Goal: Communication & Community: Answer question/provide support

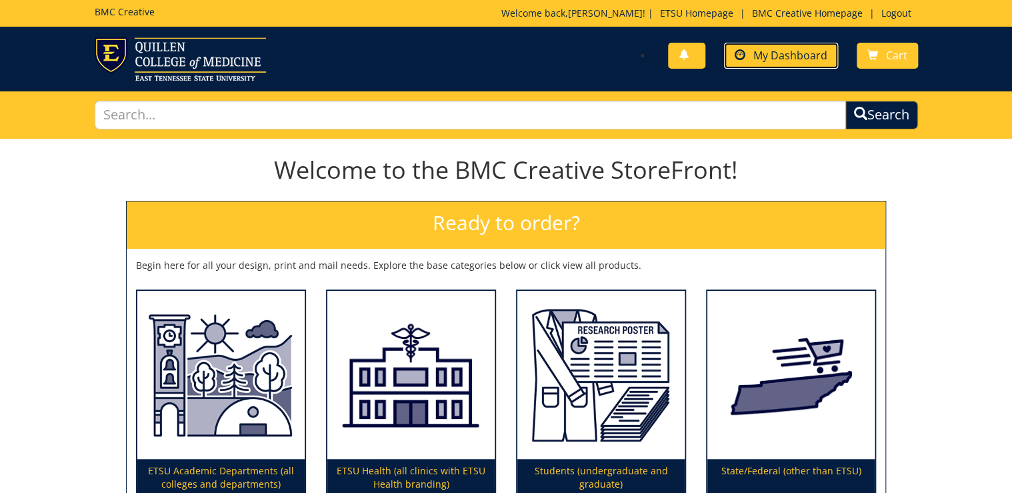
click at [788, 59] on span "My Dashboard" at bounding box center [790, 55] width 74 height 15
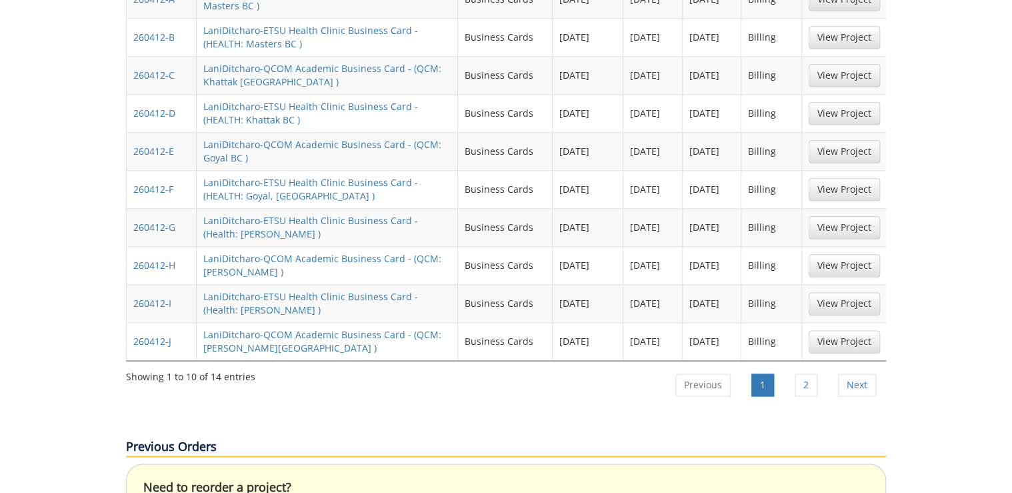
scroll to position [747, 0]
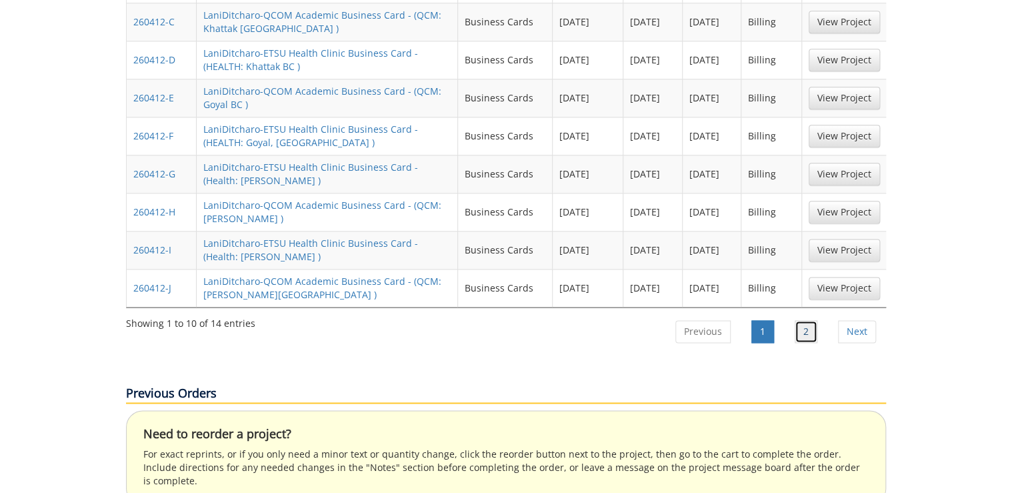
click at [811, 320] on link "2" at bounding box center [806, 331] width 23 height 23
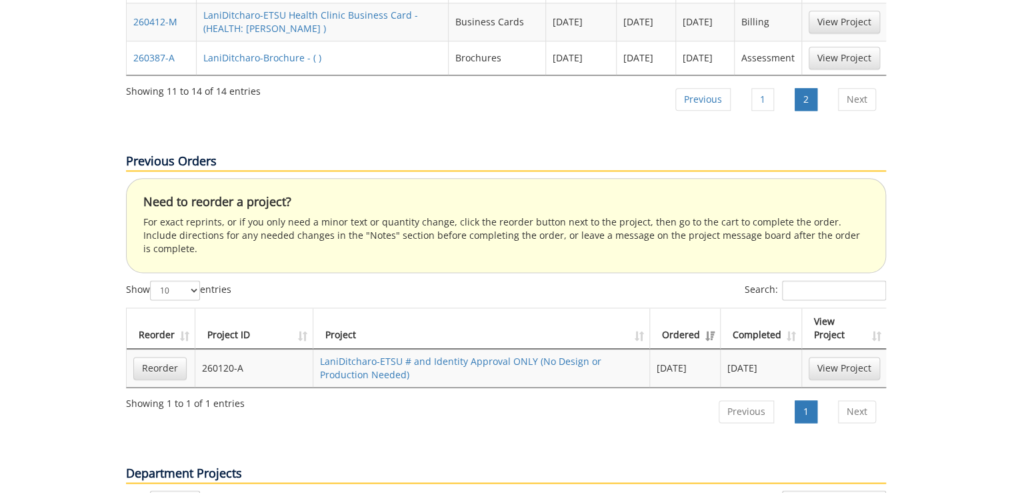
scroll to position [533, 0]
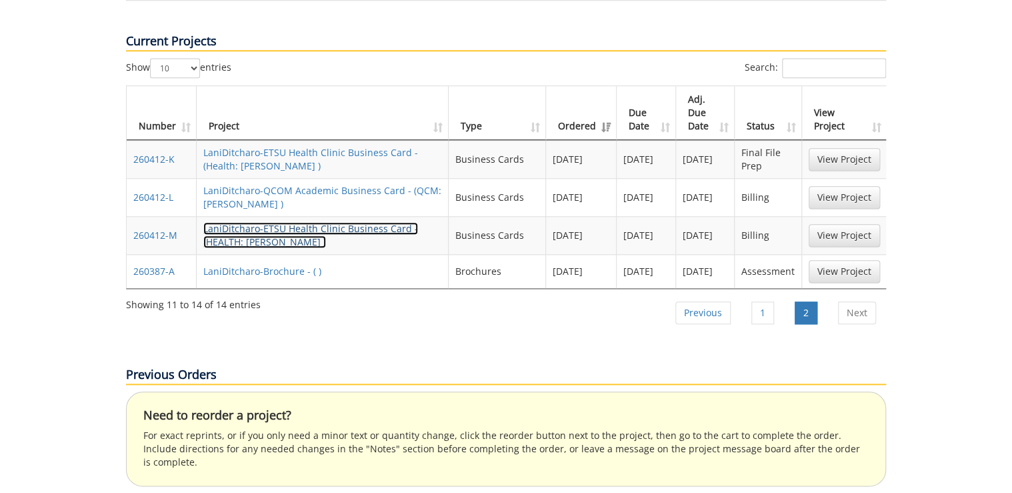
click at [229, 222] on link "LaniDitcharo-ETSU Health Clinic Business Card - (HEALTH: Gole BC )" at bounding box center [310, 235] width 215 height 26
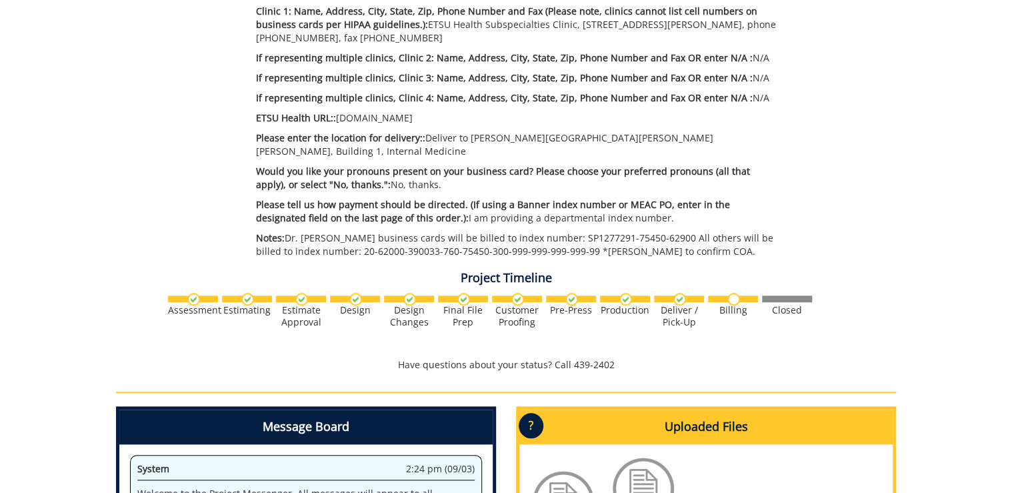
scroll to position [373, 0]
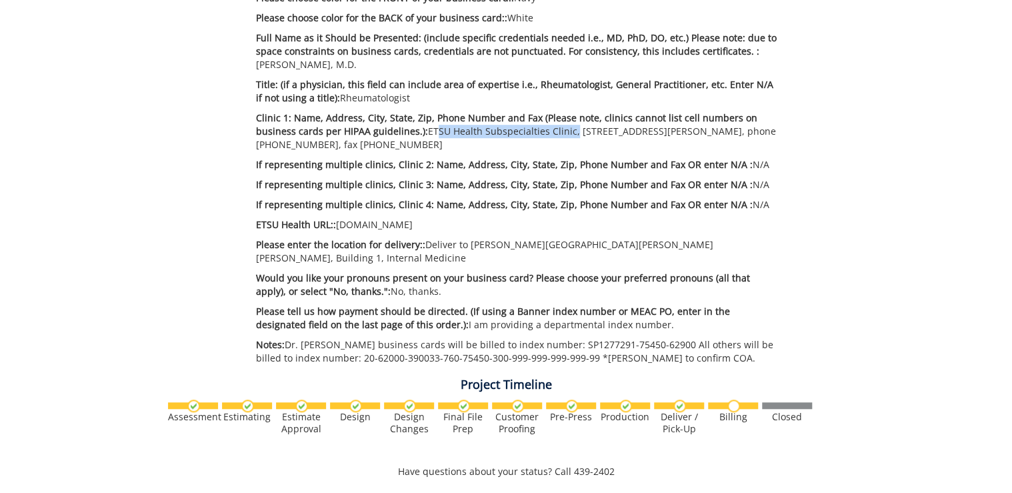
drag, startPoint x: 425, startPoint y: 134, endPoint x: 565, endPoint y: 131, distance: 140.0
click at [565, 131] on p "Clinic 1: Name, Address, City, State, Zip, Phone Number and Fax (Please note, c…" at bounding box center [517, 131] width 522 height 40
drag, startPoint x: 565, startPoint y: 131, endPoint x: 556, endPoint y: 137, distance: 11.1
click at [556, 137] on p "Clinic 1: Name, Address, City, State, Zip, Phone Number and Fax (Please note, c…" at bounding box center [517, 131] width 522 height 40
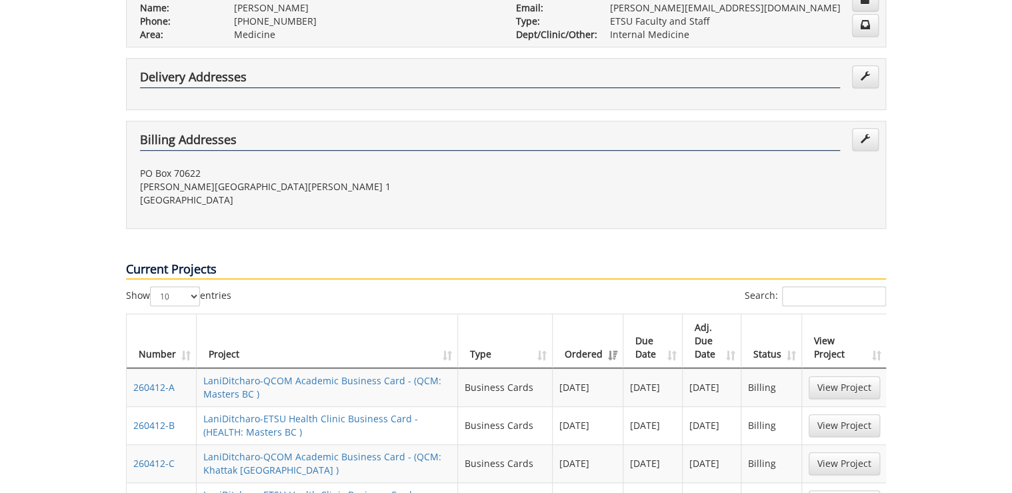
scroll to position [39, 0]
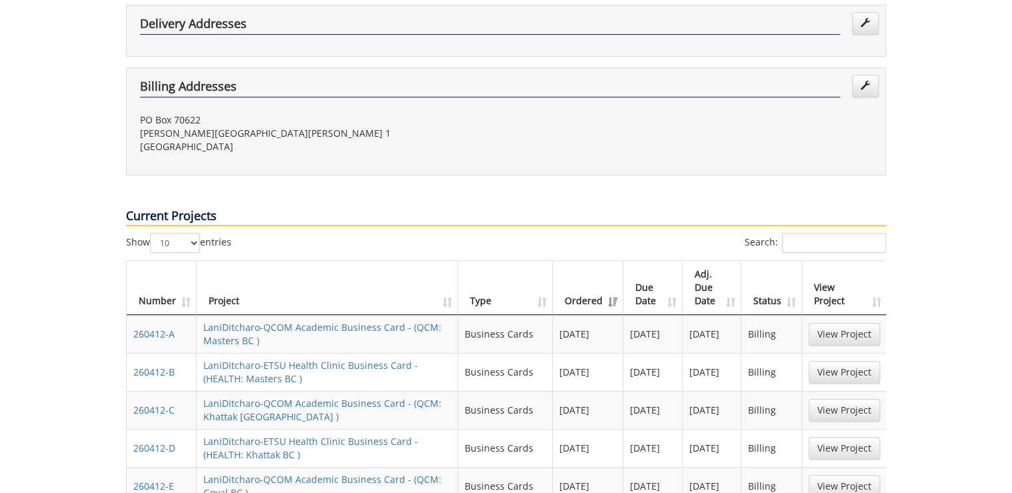
scroll to position [679, 0]
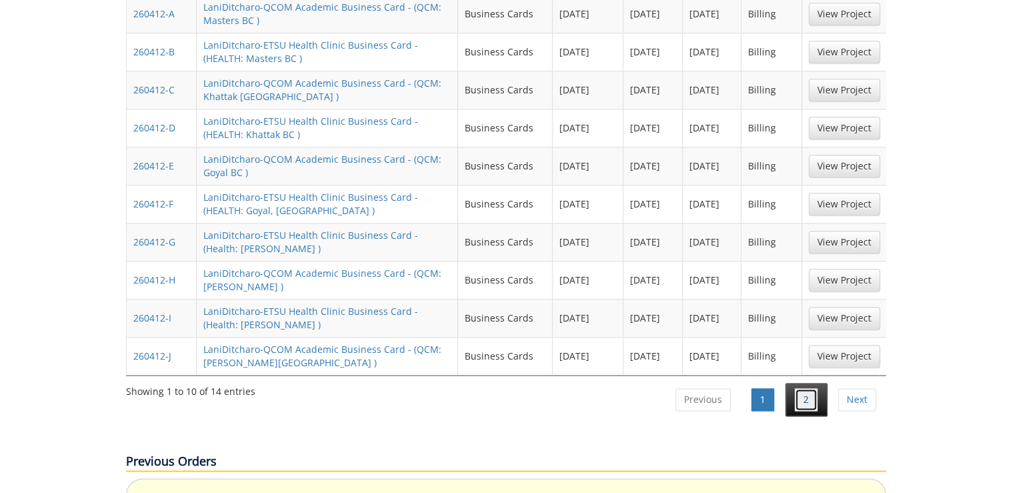
click at [817, 388] on link "2" at bounding box center [806, 399] width 23 height 23
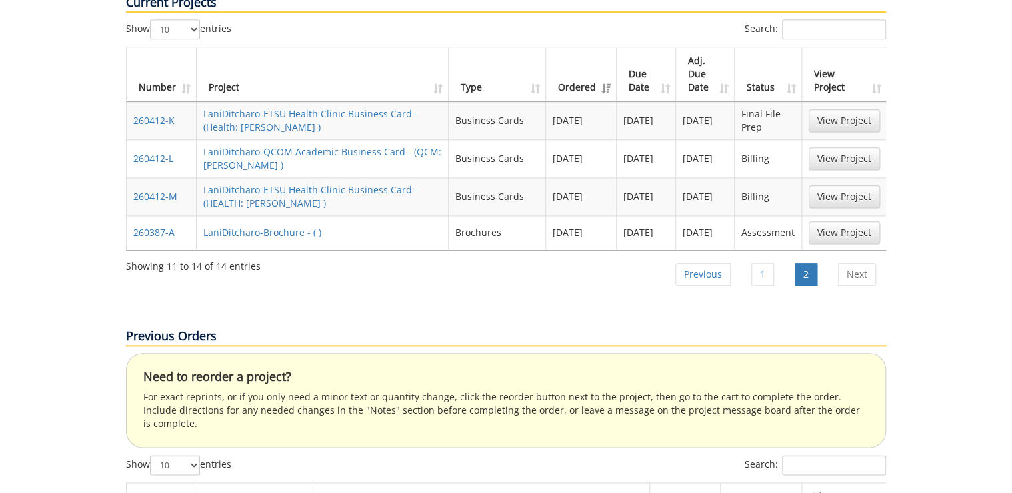
scroll to position [465, 0]
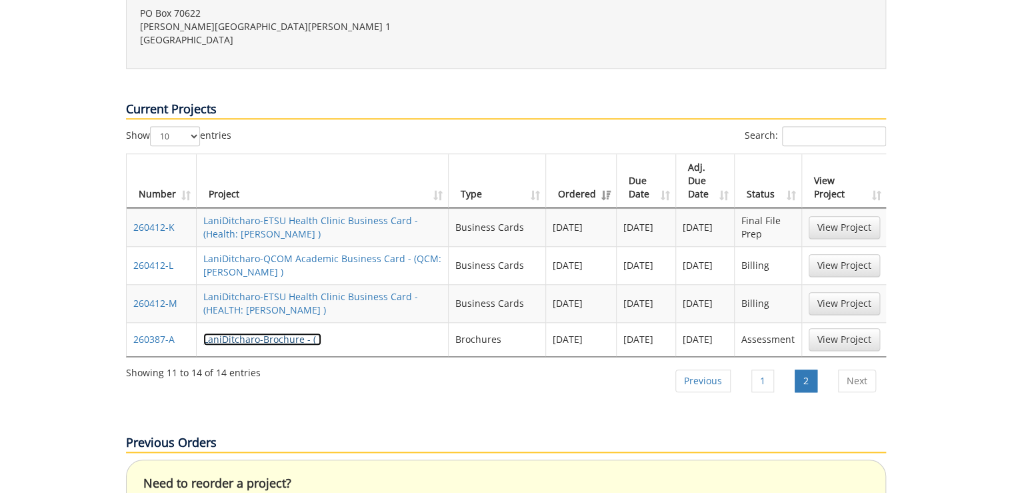
click at [257, 333] on link "LaniDitcharo-Brochure - ( )" at bounding box center [262, 339] width 118 height 13
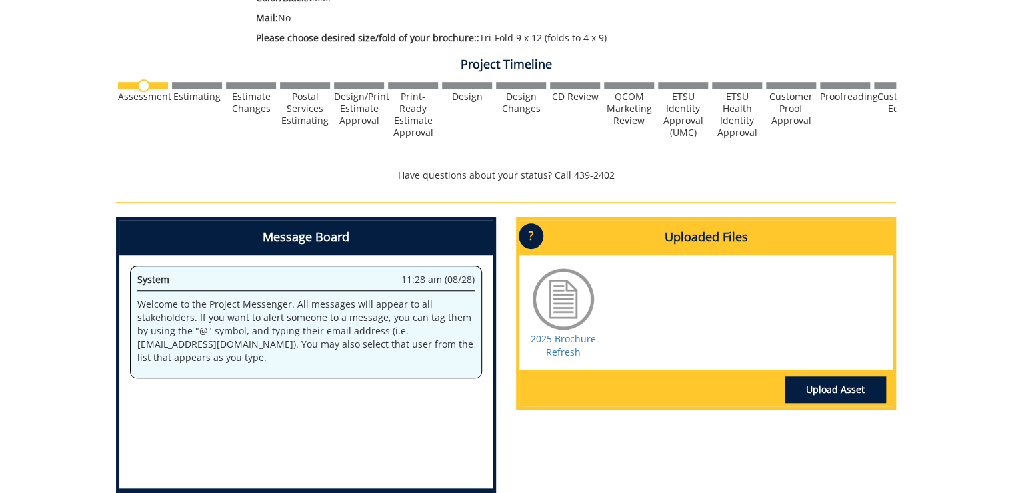
scroll to position [427, 0]
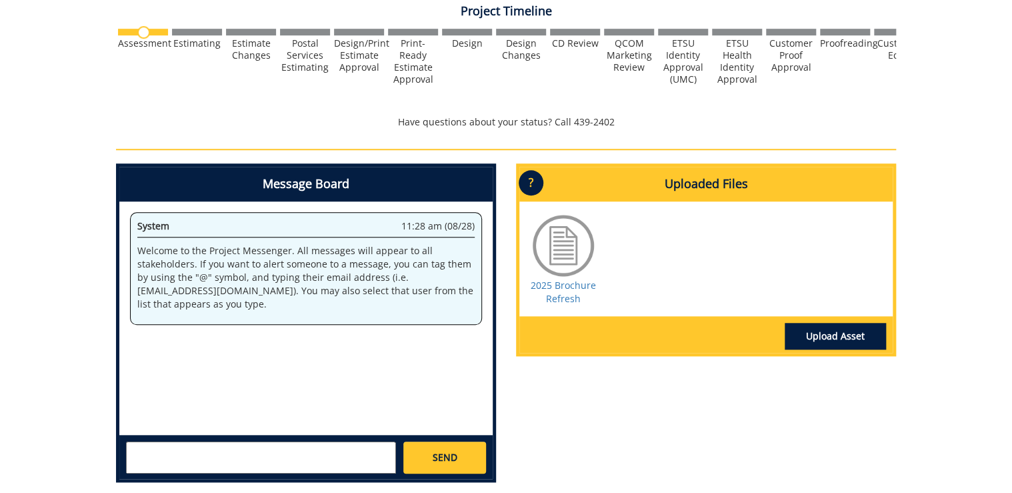
click at [328, 459] on textarea at bounding box center [261, 457] width 270 height 32
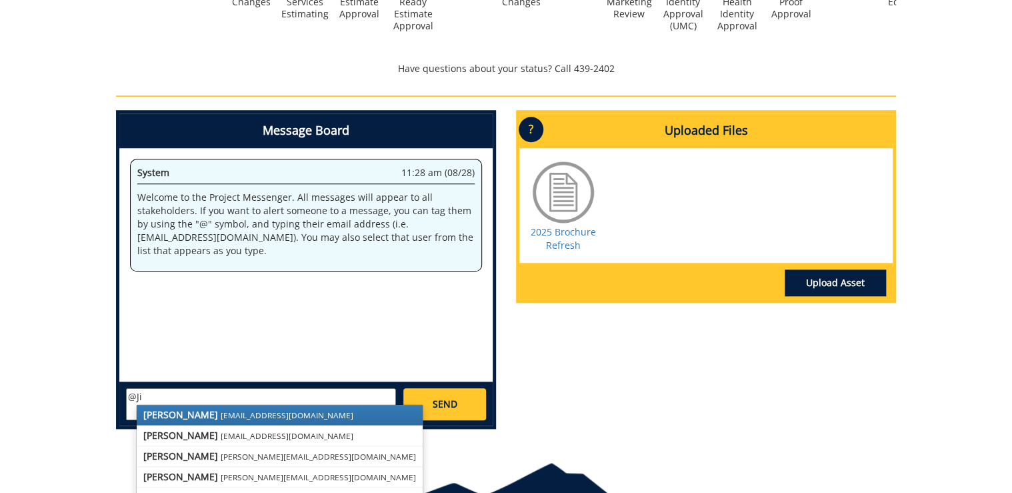
scroll to position [533, 0]
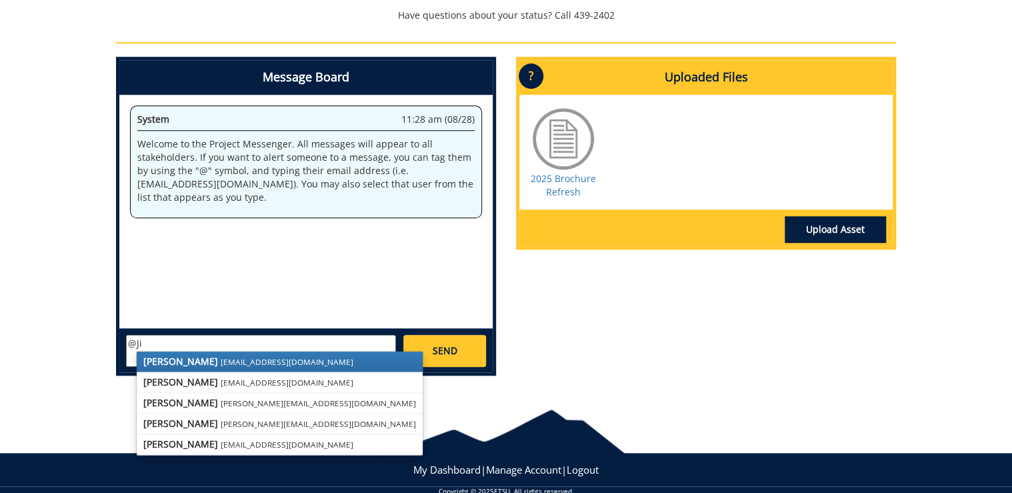
click at [221, 357] on small "fair@mail.etsu.edu" at bounding box center [287, 361] width 133 height 11
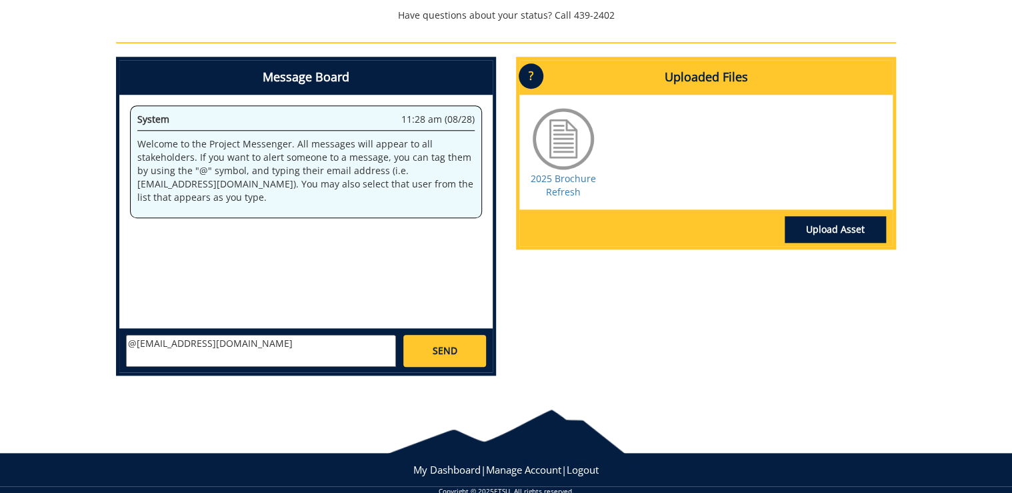
paste textarea "Good afternoon! I just wanted to check if there’s anything you might need from …"
type textarea "@fair@mail.etsu.edu Good afternoon! I just wanted to check if there’s anything …"
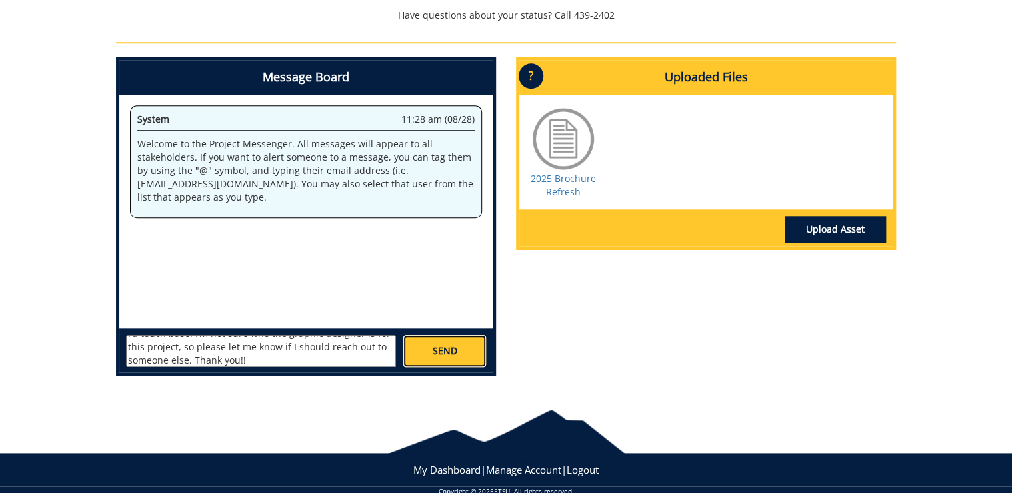
click at [435, 345] on span "SEND" at bounding box center [444, 350] width 25 height 13
